Goal: Find specific page/section: Find specific page/section

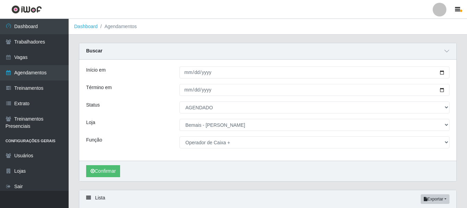
select select "AGENDADO"
select select "230"
select select "72"
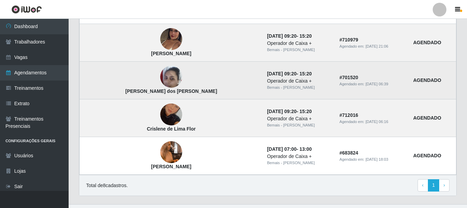
click at [160, 75] on img at bounding box center [171, 76] width 22 height 29
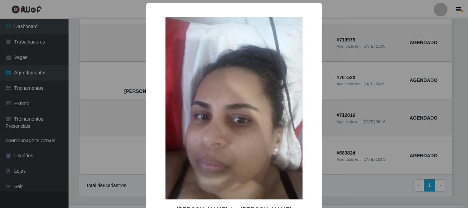
click at [120, 74] on div "× [PERSON_NAME] dos [PERSON_NAME] OK Cancel" at bounding box center [234, 104] width 468 height 208
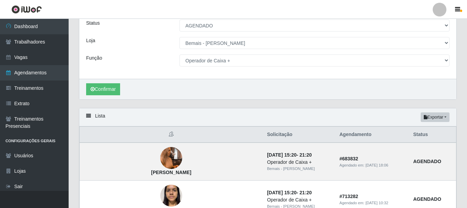
scroll to position [0, 0]
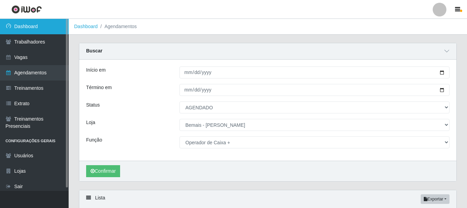
click at [10, 34] on link "Dashboard" at bounding box center [34, 26] width 69 height 15
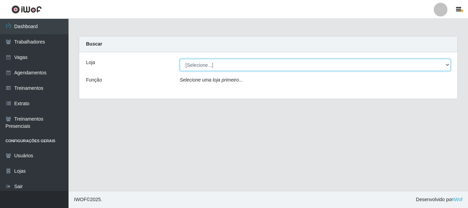
click at [214, 64] on select "[Selecione...] [PERSON_NAME]" at bounding box center [315, 65] width 271 height 12
select select "230"
click at [180, 59] on select "[Selecione...] [PERSON_NAME]" at bounding box center [315, 65] width 271 height 12
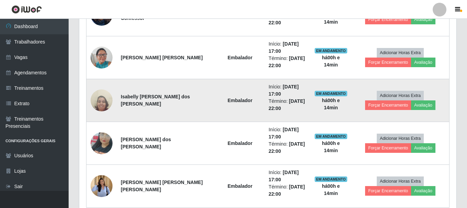
scroll to position [511, 0]
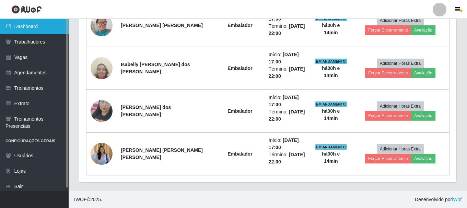
click at [44, 32] on link "Dashboard" at bounding box center [34, 26] width 69 height 15
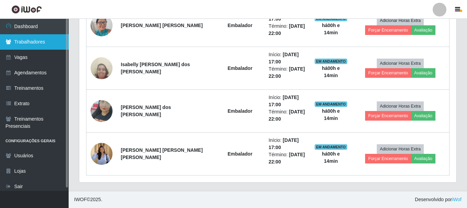
click at [49, 44] on link "Trabalhadores" at bounding box center [34, 41] width 69 height 15
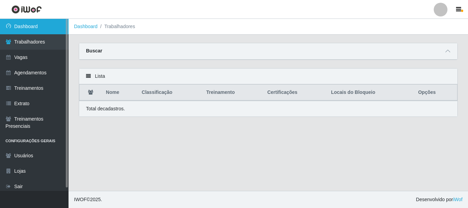
click at [40, 29] on link "Dashboard" at bounding box center [34, 26] width 69 height 15
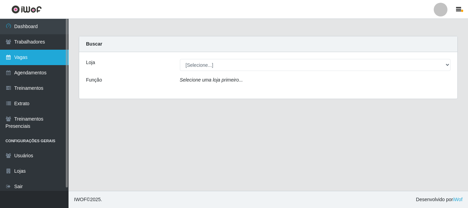
scroll to position [3, 0]
